Goal: Information Seeking & Learning: Check status

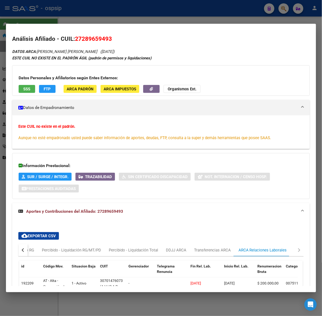
scroll to position [49, 0]
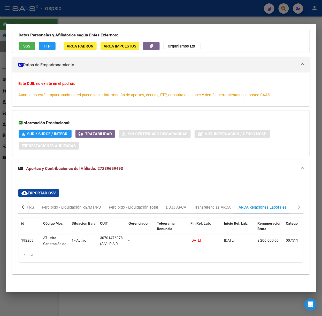
click at [109, 2] on div at bounding box center [161, 158] width 322 height 316
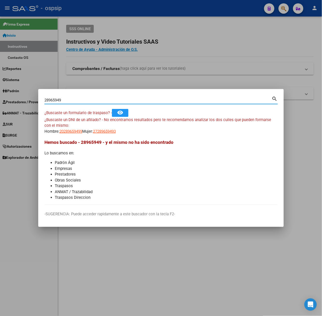
click at [83, 102] on input "28965949" at bounding box center [157, 100] width 227 height 5
click at [81, 102] on input "28965949" at bounding box center [157, 100] width 227 height 5
type input "42523217"
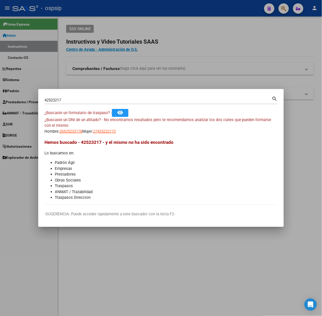
click at [70, 137] on mat-dialog-content "42523217 Buscar (apellido, dni, cuil, nro traspaso, cuit, obra social) search ¿…" at bounding box center [160, 150] width 245 height 110
click at [76, 132] on span "20425232178" at bounding box center [70, 131] width 23 height 5
type textarea "20425232178"
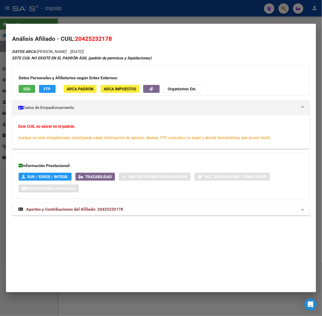
click at [96, 206] on mat-expansion-panel-header "Aportes y Contribuciones del Afiliado: 20425232178" at bounding box center [161, 209] width 298 height 12
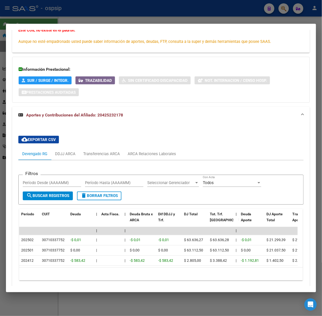
scroll to position [121, 0]
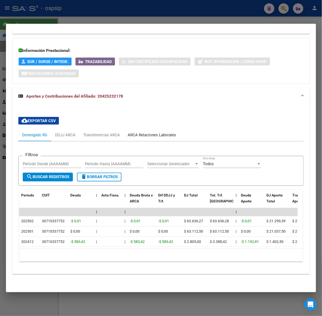
click at [158, 129] on div "ARCA Relaciones Laborales" at bounding box center [152, 135] width 56 height 12
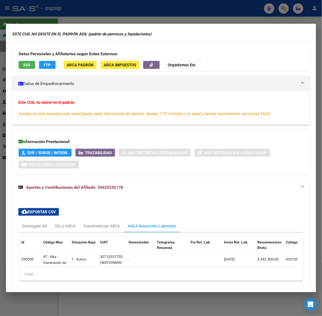
scroll to position [0, 0]
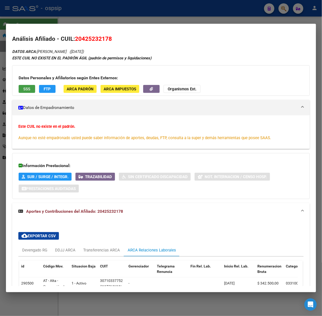
click at [32, 88] on button "SSS" at bounding box center [27, 89] width 17 height 8
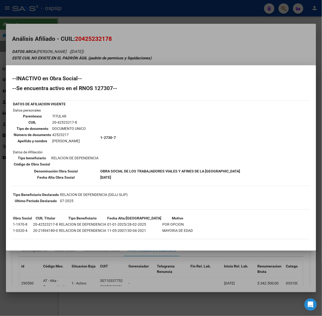
click at [109, 60] on div at bounding box center [161, 158] width 322 height 316
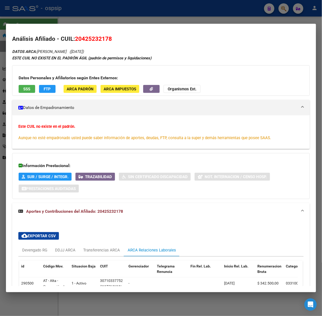
click at [63, 23] on div at bounding box center [161, 158] width 322 height 316
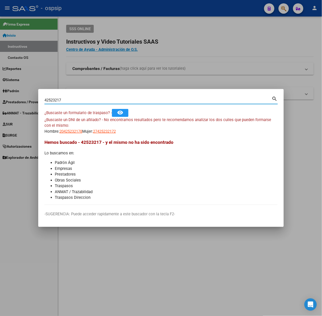
click at [62, 99] on input "42523217" at bounding box center [157, 100] width 227 height 5
type input "40827704"
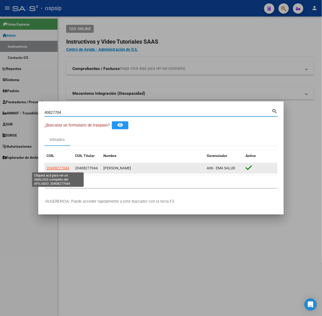
click at [55, 170] on span "20408277044" at bounding box center [58, 168] width 23 height 4
type textarea "20408277044"
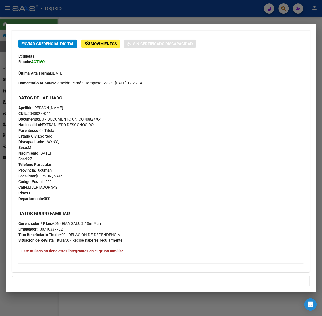
scroll to position [167, 0]
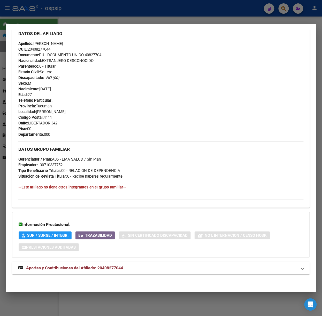
click at [76, 264] on mat-expansion-panel-header "Aportes y Contribuciones del Afiliado: 20408277044" at bounding box center [161, 268] width 298 height 12
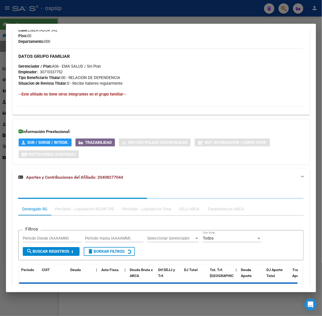
scroll to position [296, 0]
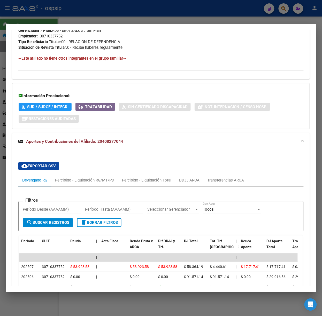
click at [84, 13] on div at bounding box center [161, 158] width 322 height 316
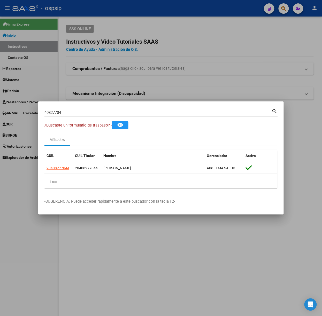
click at [86, 115] on div "40827704 Buscar (apellido, dni, [PERSON_NAME], [PERSON_NAME], cuit, obra social)" at bounding box center [157, 113] width 227 height 8
click at [85, 113] on input "40827704" at bounding box center [157, 112] width 227 height 5
type input "36339542"
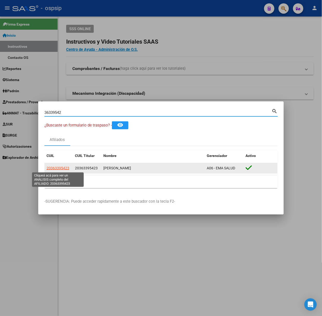
click at [56, 169] on span "20363395423" at bounding box center [58, 168] width 23 height 4
type textarea "20363395423"
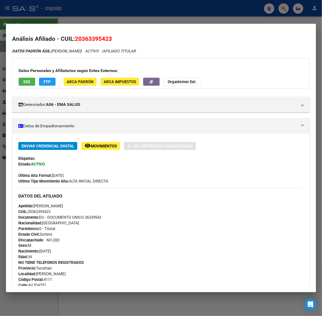
scroll to position [152, 0]
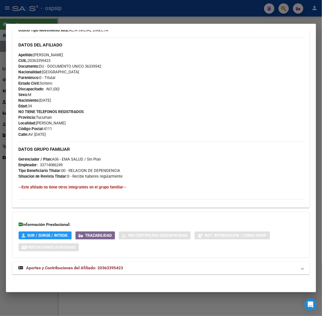
click at [101, 271] on strong "Aportes y Contribuciones del Afiliado: 20363395423" at bounding box center [70, 268] width 105 height 6
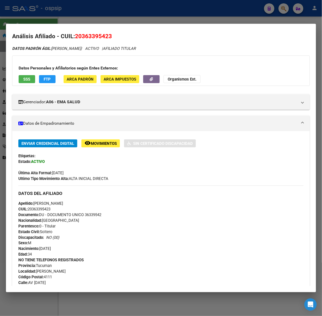
scroll to position [0, 0]
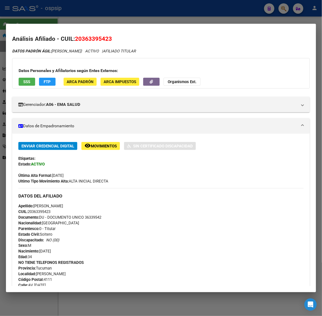
drag, startPoint x: 85, startPoint y: 5, endPoint x: 80, endPoint y: 7, distance: 5.3
click at [80, 7] on div at bounding box center [161, 158] width 322 height 316
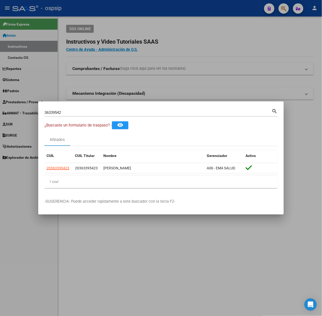
click at [77, 108] on div "36339542 Buscar (apellido, dni, [PERSON_NAME], nro traspaso, cuit, obra social)…" at bounding box center [160, 112] width 233 height 9
click at [78, 112] on input "36339542" at bounding box center [157, 112] width 227 height 5
type input "2"
type input "38244985"
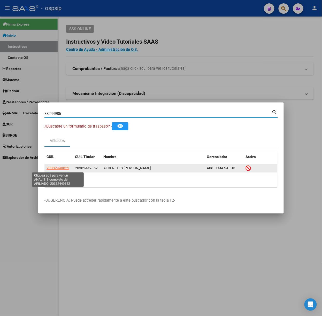
click at [63, 166] on span "20382449852" at bounding box center [58, 168] width 23 height 4
copy span "8"
type textarea "20382449852"
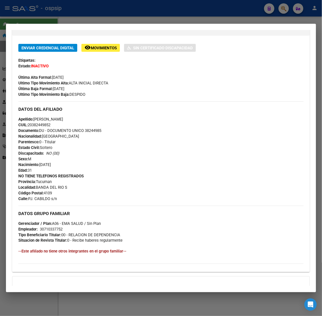
scroll to position [163, 0]
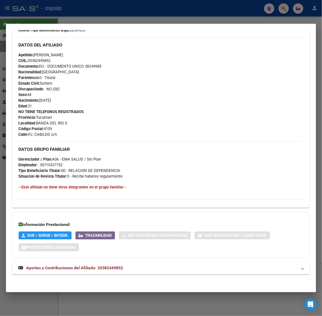
click at [101, 260] on div "DATOS PADRÓN ÁGIL: ALDERETES [PERSON_NAME] | INACTIVO | AFILIADO TITULAR Datos …" at bounding box center [161, 83] width 298 height 395
drag, startPoint x: 117, startPoint y: 270, endPoint x: 113, endPoint y: 218, distance: 51.6
click at [115, 274] on mat-expansion-panel-header "Aportes y Contribuciones del Afiliado: 20382449852" at bounding box center [161, 268] width 298 height 12
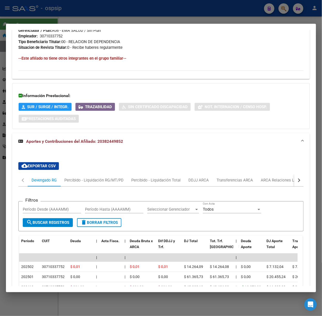
scroll to position [326, 0]
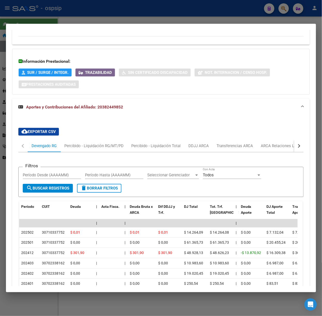
click at [70, 20] on div at bounding box center [161, 158] width 322 height 316
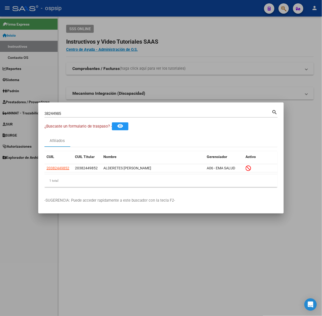
click at [81, 110] on div "38244985 Buscar (apellido, dni, [PERSON_NAME], nro traspaso, cuit, obra social)" at bounding box center [157, 114] width 227 height 8
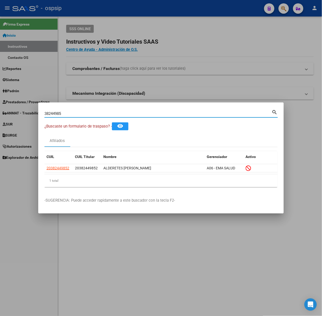
click at [82, 112] on input "38244985" at bounding box center [157, 113] width 227 height 5
type input "39145082"
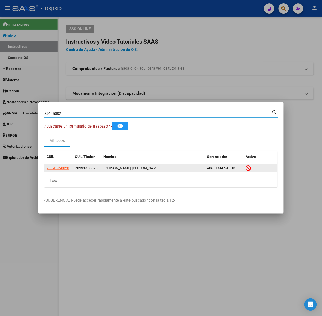
click at [56, 172] on datatable-body-cell "20391450820" at bounding box center [58, 168] width 28 height 8
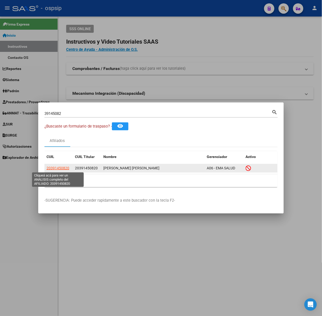
click at [57, 168] on span "20391450820" at bounding box center [58, 168] width 23 height 4
type textarea "20391450820"
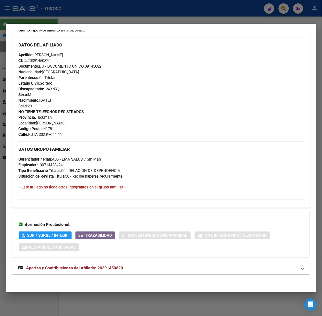
click at [113, 266] on strong "Aportes y Contribuciones del Afiliado: 20391450820" at bounding box center [70, 268] width 105 height 6
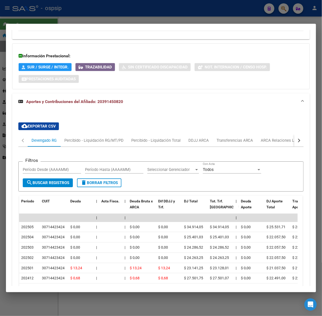
scroll to position [366, 0]
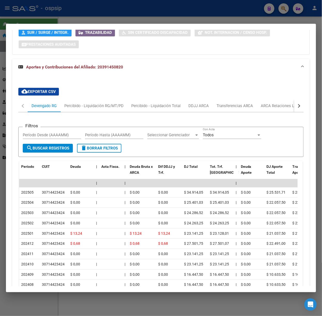
click at [163, 19] on div at bounding box center [161, 158] width 322 height 316
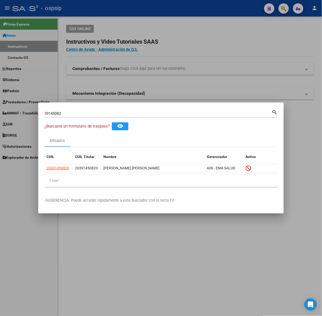
click at [134, 111] on div "39145082 Buscar (apellido, dni, [PERSON_NAME], nro traspaso, cuit, obra social)" at bounding box center [157, 114] width 227 height 8
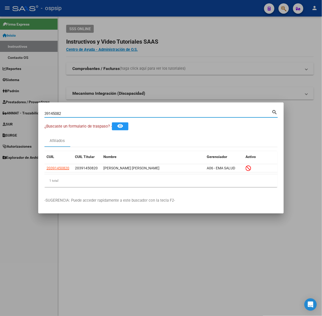
click at [135, 117] on div "39145082 Buscar (apellido, dni, [PERSON_NAME], nro traspaso, cuit, obra social)" at bounding box center [157, 114] width 227 height 8
click at [135, 116] on input "39145082" at bounding box center [157, 113] width 227 height 5
type input "25214791"
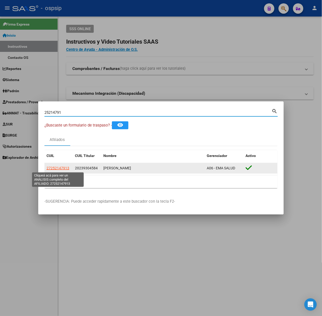
click at [57, 168] on span "27252147913" at bounding box center [58, 168] width 23 height 4
type textarea "27252147913"
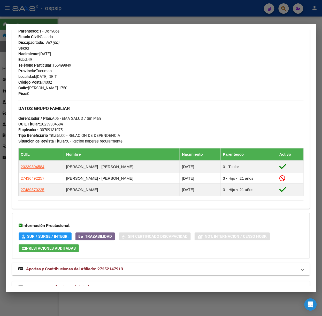
scroll to position [216, 0]
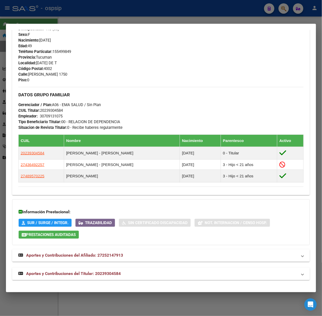
click at [93, 268] on mat-expansion-panel-header "Aportes y Contribuciones del Titular: 20239304584" at bounding box center [161, 274] width 298 height 12
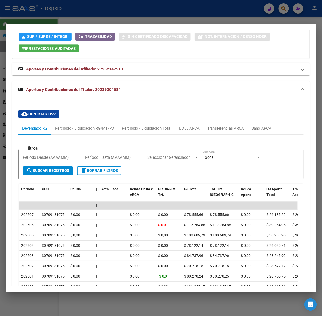
scroll to position [468, 0]
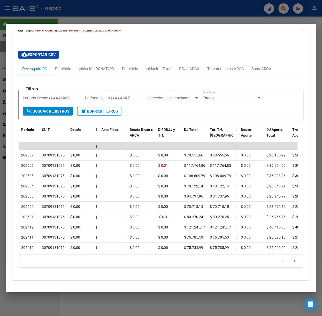
click at [132, 7] on div at bounding box center [161, 158] width 322 height 316
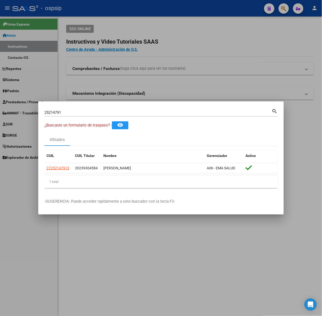
click at [87, 110] on input "25214791" at bounding box center [157, 112] width 227 height 5
type input "36818286"
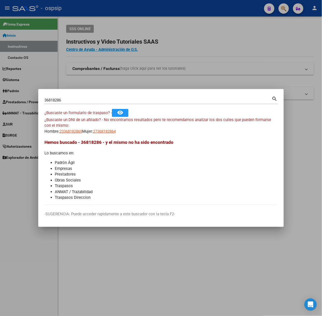
click at [71, 126] on div "¿Buscaste un DNI de un afiliado? - No encontramos resultados pero te recomendam…" at bounding box center [160, 126] width 233 height 18
click at [70, 134] on app-link-go-to "23368182869" at bounding box center [70, 132] width 23 height 6
click at [71, 132] on span "23368182869" at bounding box center [70, 131] width 23 height 5
type textarea "23368182869"
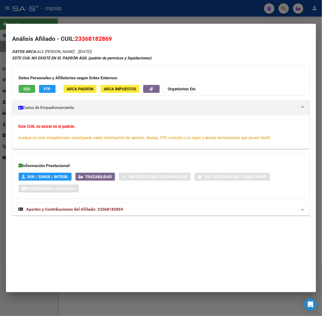
click at [115, 212] on span "Aportes y Contribuciones del Afiliado: 23368182869" at bounding box center [74, 209] width 97 height 5
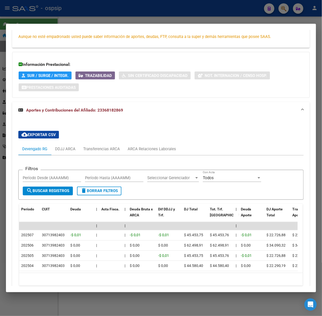
scroll to position [131, 0]
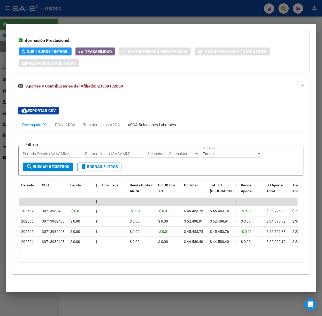
click at [169, 119] on div "ARCA Relaciones Laborales" at bounding box center [152, 125] width 56 height 12
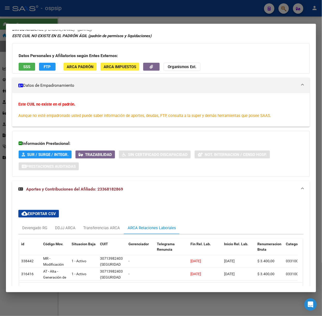
scroll to position [34, 0]
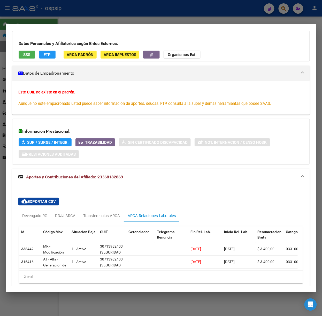
click at [176, 24] on mat-dialog-container "Análisis Afiliado - CUIL: 23368182869 DATOS ARCA: ALE [PERSON_NAME] ([DATE]) ES…" at bounding box center [161, 158] width 310 height 269
click at [138, 4] on div at bounding box center [161, 158] width 322 height 316
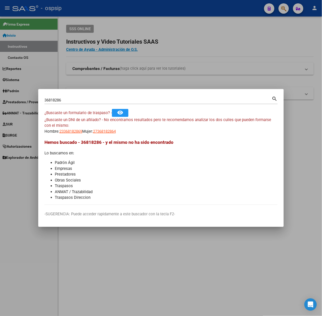
click at [117, 98] on input "36818286" at bounding box center [157, 100] width 227 height 5
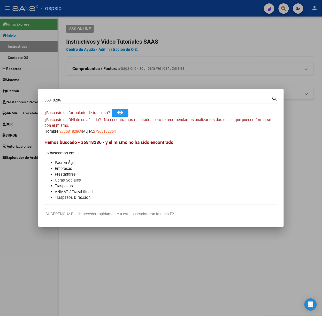
click at [117, 98] on input "36818286" at bounding box center [157, 100] width 227 height 5
type input "45576358"
click at [71, 131] on span "20455763585" at bounding box center [70, 131] width 23 height 5
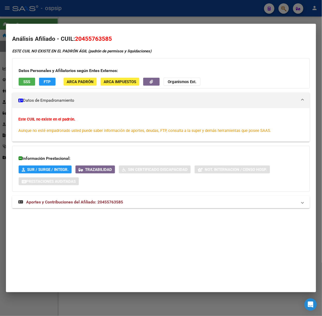
click at [86, 203] on span "Aportes y Contribuciones del Afiliado: 20455763585" at bounding box center [74, 202] width 97 height 5
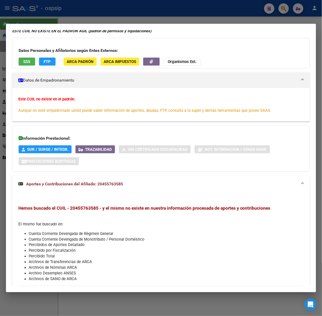
scroll to position [0, 0]
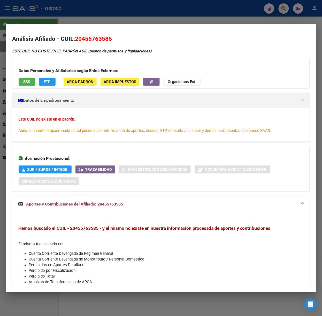
click at [45, 19] on div at bounding box center [161, 158] width 322 height 316
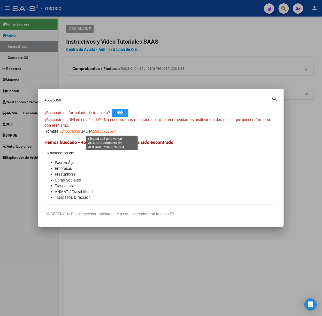
click at [107, 130] on span "23455763584" at bounding box center [104, 131] width 23 height 5
type textarea "23455763584"
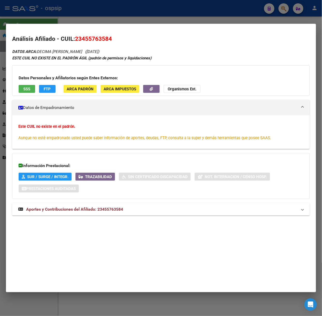
click at [114, 214] on mat-expansion-panel-header "Aportes y Contribuciones del Afiliado: 23455763584" at bounding box center [161, 209] width 298 height 12
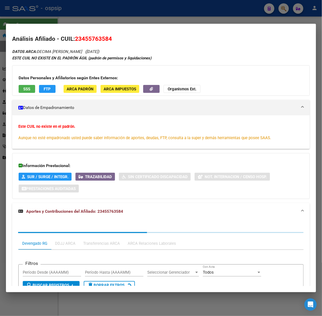
scroll to position [69, 0]
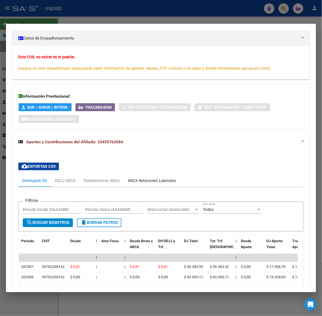
click at [150, 186] on div "ARCA Relaciones Laborales" at bounding box center [152, 181] width 56 height 12
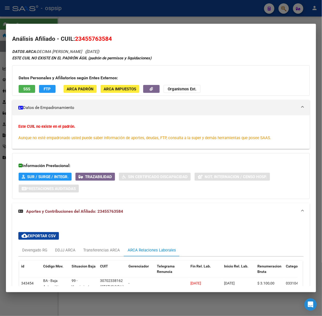
scroll to position [34, 0]
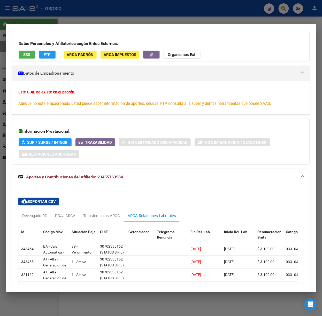
click at [114, 11] on div at bounding box center [161, 158] width 322 height 316
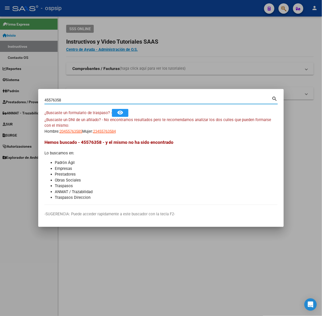
click at [98, 99] on input "45576358" at bounding box center [157, 100] width 227 height 5
type input "43501818"
click at [106, 133] on span "27435018187" at bounding box center [104, 131] width 23 height 5
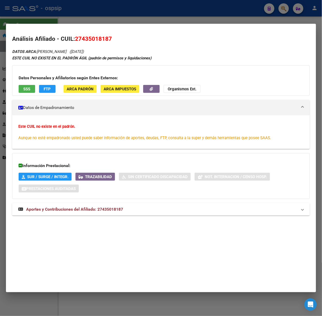
click at [140, 208] on mat-expansion-panel-header "Aportes y Contribuciones del Afiliado: 27435018187" at bounding box center [161, 209] width 298 height 12
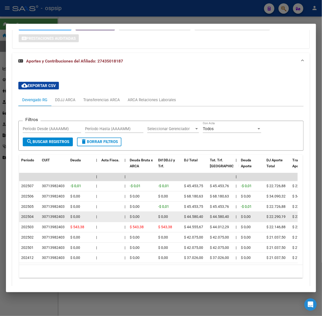
scroll to position [173, 0]
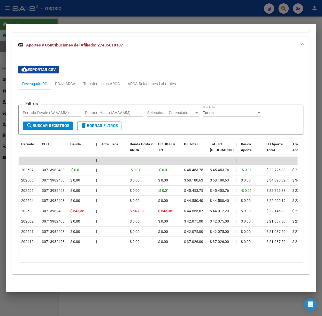
click at [195, 302] on div at bounding box center [161, 158] width 322 height 316
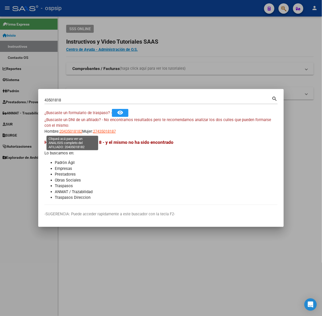
click at [68, 133] on span "20435018182" at bounding box center [70, 131] width 23 height 5
type textarea "20435018182"
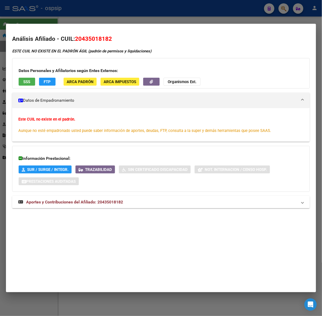
click at [61, 15] on div at bounding box center [161, 158] width 322 height 316
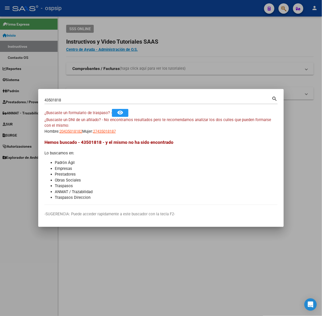
click at [87, 99] on input "43501818" at bounding box center [157, 100] width 227 height 5
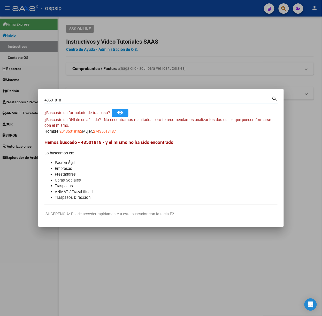
click at [87, 99] on input "43501818" at bounding box center [157, 100] width 227 height 5
type input "45686183"
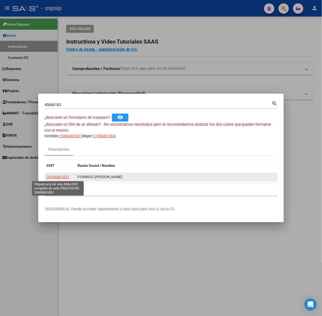
click at [61, 175] on span "20456861831" at bounding box center [58, 177] width 23 height 4
type textarea "20456861831"
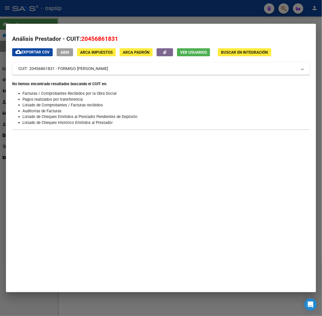
click at [79, 74] on mat-expansion-panel-header "CUIT: 20456861831 - FORMIGO [PERSON_NAME]" at bounding box center [161, 69] width 298 height 12
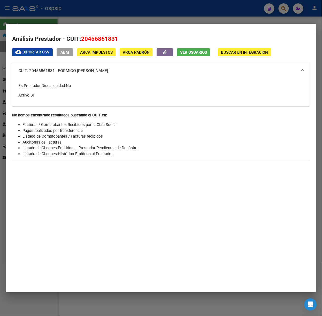
click at [79, 74] on mat-expansion-panel-header "CUIT: 20456861831 - FORMIGO [PERSON_NAME]" at bounding box center [161, 71] width 298 height 17
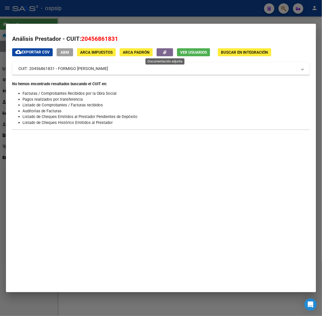
click at [163, 49] on button "button" at bounding box center [165, 52] width 17 height 8
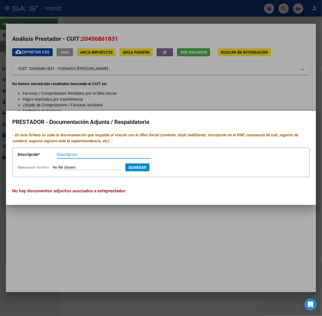
click at [163, 49] on div at bounding box center [161, 158] width 322 height 316
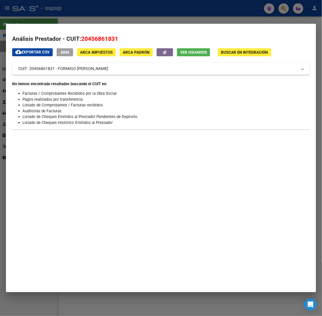
click at [106, 53] on span "ARCA Impuestos" at bounding box center [96, 52] width 33 height 5
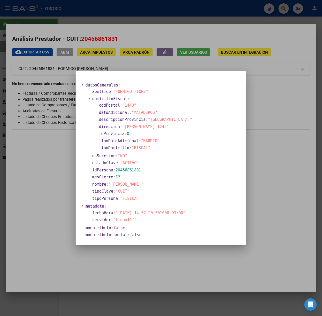
click at [159, 65] on div at bounding box center [161, 158] width 322 height 316
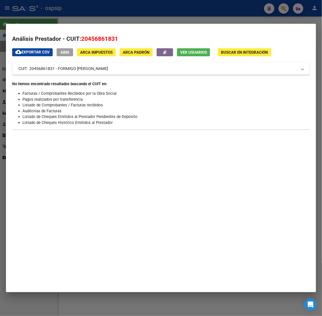
click at [134, 50] on span "ARCA Padrón" at bounding box center [136, 52] width 27 height 5
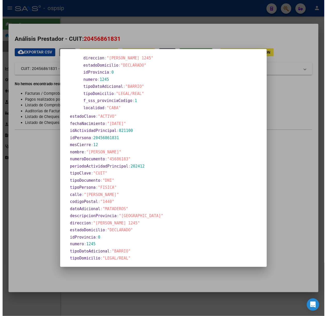
scroll to position [182, 0]
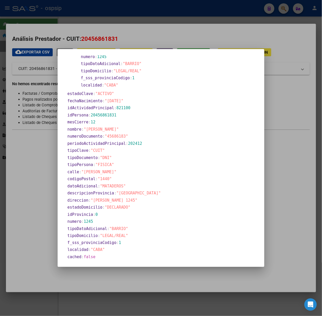
click at [119, 44] on div at bounding box center [161, 158] width 322 height 316
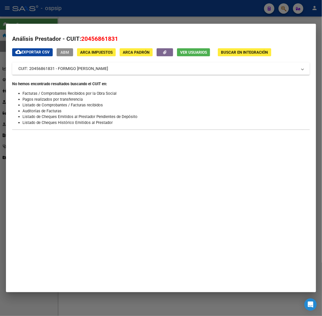
click at [64, 53] on span "ABM" at bounding box center [65, 52] width 9 height 5
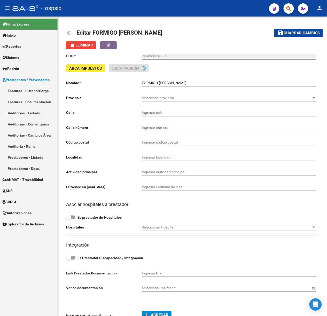
type input "ARAUJO"
type input "1245"
type input "1440"
type input "CABA"
type input "821100"
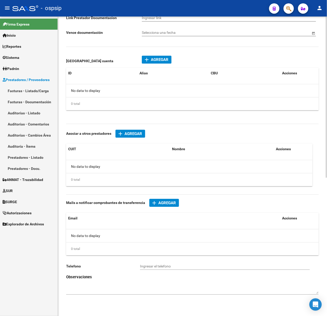
scroll to position [257, 0]
click at [25, 9] on div at bounding box center [25, 8] width 26 height 6
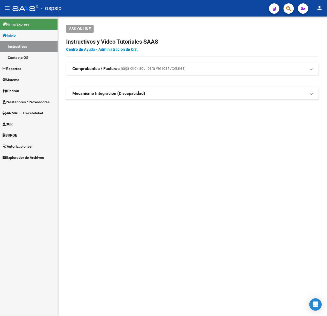
click at [289, 12] on span "button" at bounding box center [288, 8] width 5 height 11
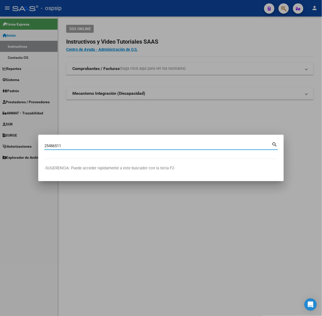
type input "25486511"
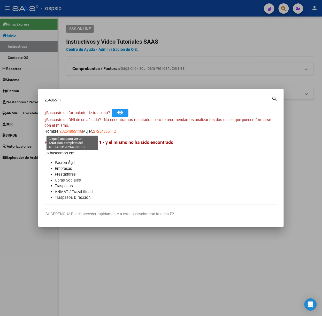
click at [67, 133] on span "20254865118" at bounding box center [70, 131] width 23 height 5
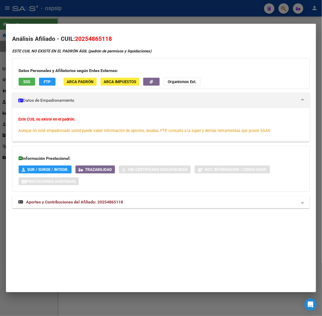
click at [87, 205] on strong "Aportes y Contribuciones del Afiliado: 20254865118" at bounding box center [70, 202] width 105 height 6
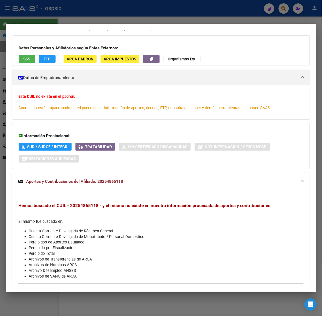
scroll to position [41, 0]
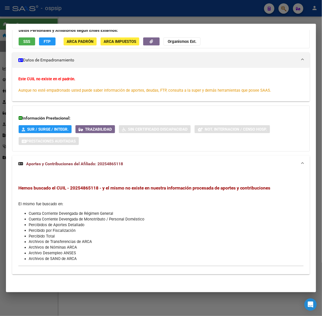
click at [65, 14] on div at bounding box center [161, 158] width 322 height 316
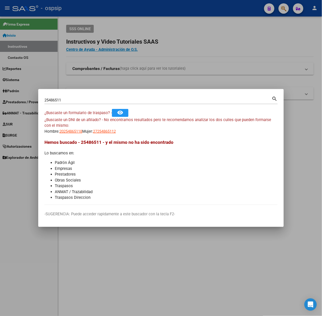
click at [112, 130] on span "27254865112" at bounding box center [104, 131] width 23 height 5
type textarea "27254865112"
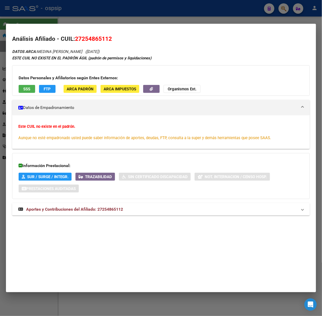
click at [116, 208] on span "Aportes y Contribuciones del Afiliado: 27254865112" at bounding box center [74, 209] width 97 height 5
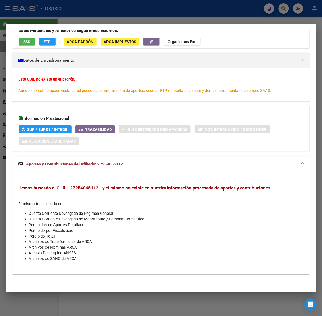
scroll to position [0, 0]
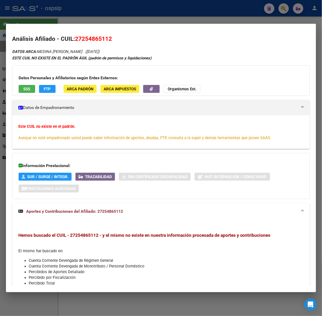
click at [24, 87] on span "SSS" at bounding box center [27, 89] width 7 height 5
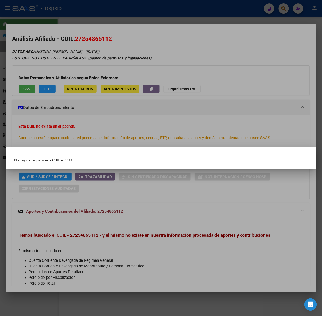
click at [58, 106] on div at bounding box center [161, 158] width 322 height 316
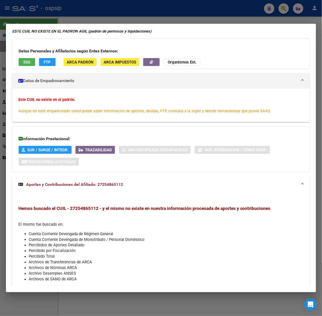
scroll to position [48, 0]
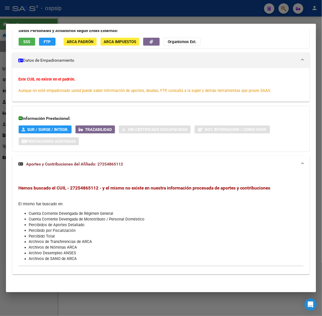
click at [77, 22] on div at bounding box center [161, 158] width 322 height 316
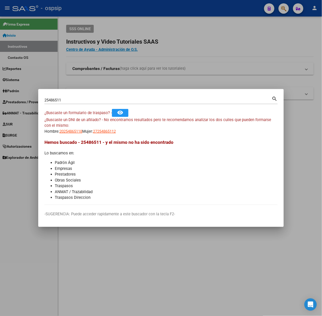
click at [69, 97] on div "25486511 Buscar (apellido, dni, [PERSON_NAME], [PERSON_NAME], cuit, obra social)" at bounding box center [157, 100] width 227 height 8
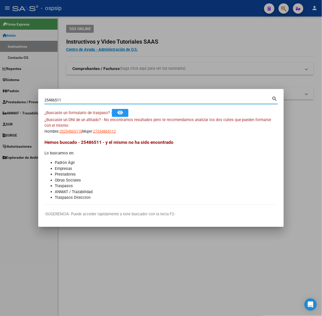
click at [68, 99] on input "25486511" at bounding box center [157, 100] width 227 height 5
type input "45696215"
click at [71, 133] on span "20456962158" at bounding box center [70, 131] width 23 height 5
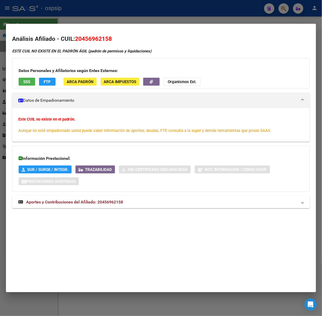
click at [78, 23] on div at bounding box center [161, 158] width 322 height 316
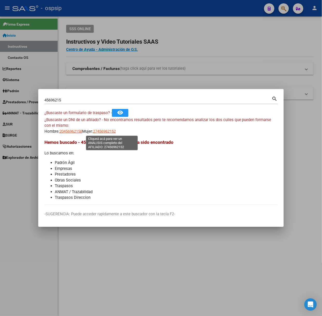
click at [110, 133] on span "27456962152" at bounding box center [104, 131] width 23 height 5
type textarea "27456962152"
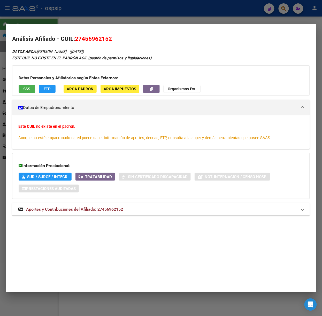
click at [115, 213] on mat-expansion-panel-header "Aportes y Contribuciones del Afiliado: 27456962152" at bounding box center [161, 209] width 298 height 12
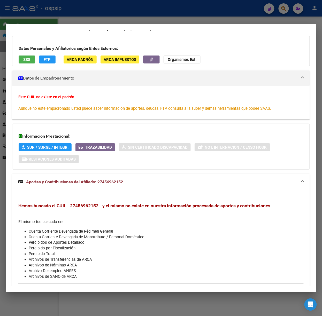
scroll to position [0, 0]
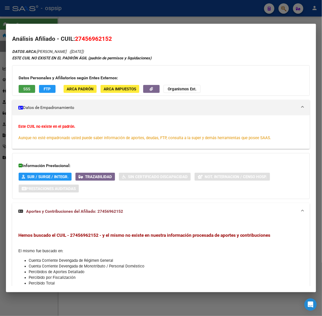
click at [27, 90] on span "SSS" at bounding box center [27, 89] width 7 height 5
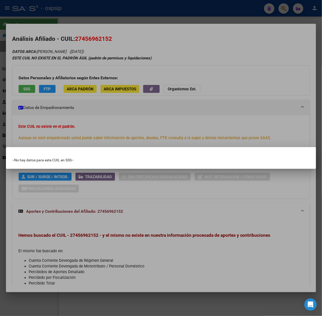
click at [35, 93] on div at bounding box center [161, 158] width 322 height 316
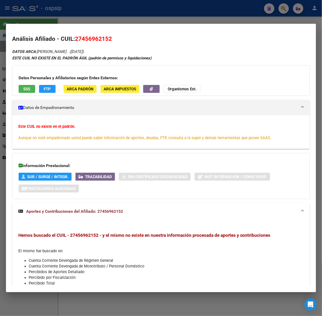
click at [68, 20] on div at bounding box center [161, 158] width 322 height 316
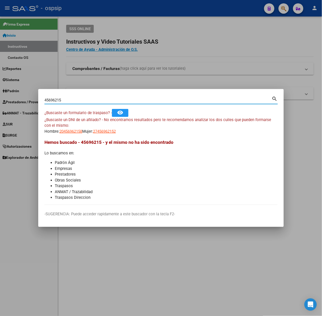
click at [94, 102] on input "45696215" at bounding box center [157, 100] width 227 height 5
type input "49251345"
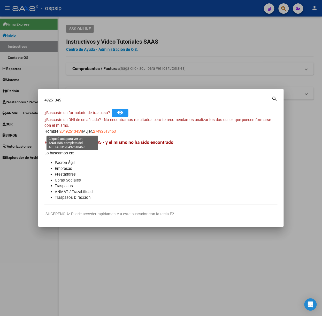
click at [69, 129] on span "20492513459" at bounding box center [70, 131] width 23 height 5
type textarea "20492513459"
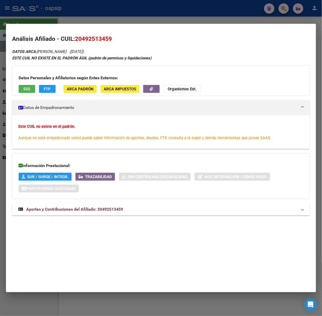
click at [87, 225] on div "Análisis Afiliado - CUIL: 20492513459 DATOS ARCA: [PERSON_NAME] ([DATE]) ESTE C…" at bounding box center [161, 131] width 298 height 192
click at [84, 218] on div "DATOS ARCA: VILAR [PERSON_NAME] ([DATE]) ESTE CUIL NO EXISTE EN EL PADRÓN ÁGIL …" at bounding box center [161, 134] width 298 height 173
click at [111, 208] on span "Aportes y Contribuciones del Afiliado: 20492513459" at bounding box center [74, 209] width 97 height 5
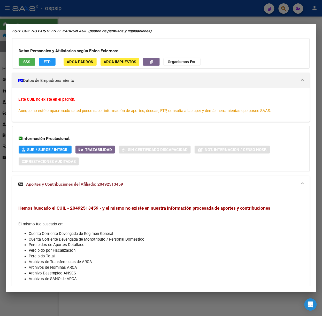
scroll to position [48, 0]
